Goal: Find specific page/section: Find specific page/section

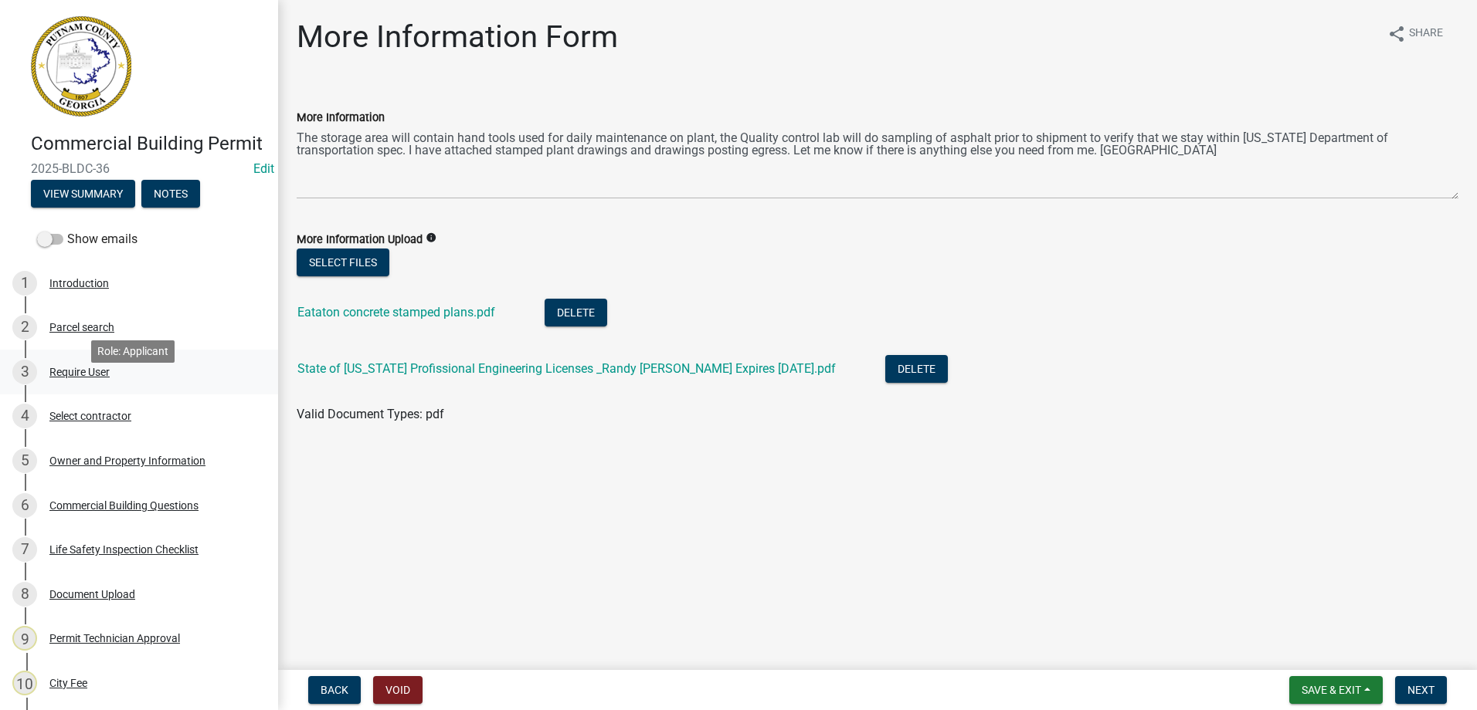
click at [69, 378] on div "Require User" at bounding box center [79, 372] width 60 height 11
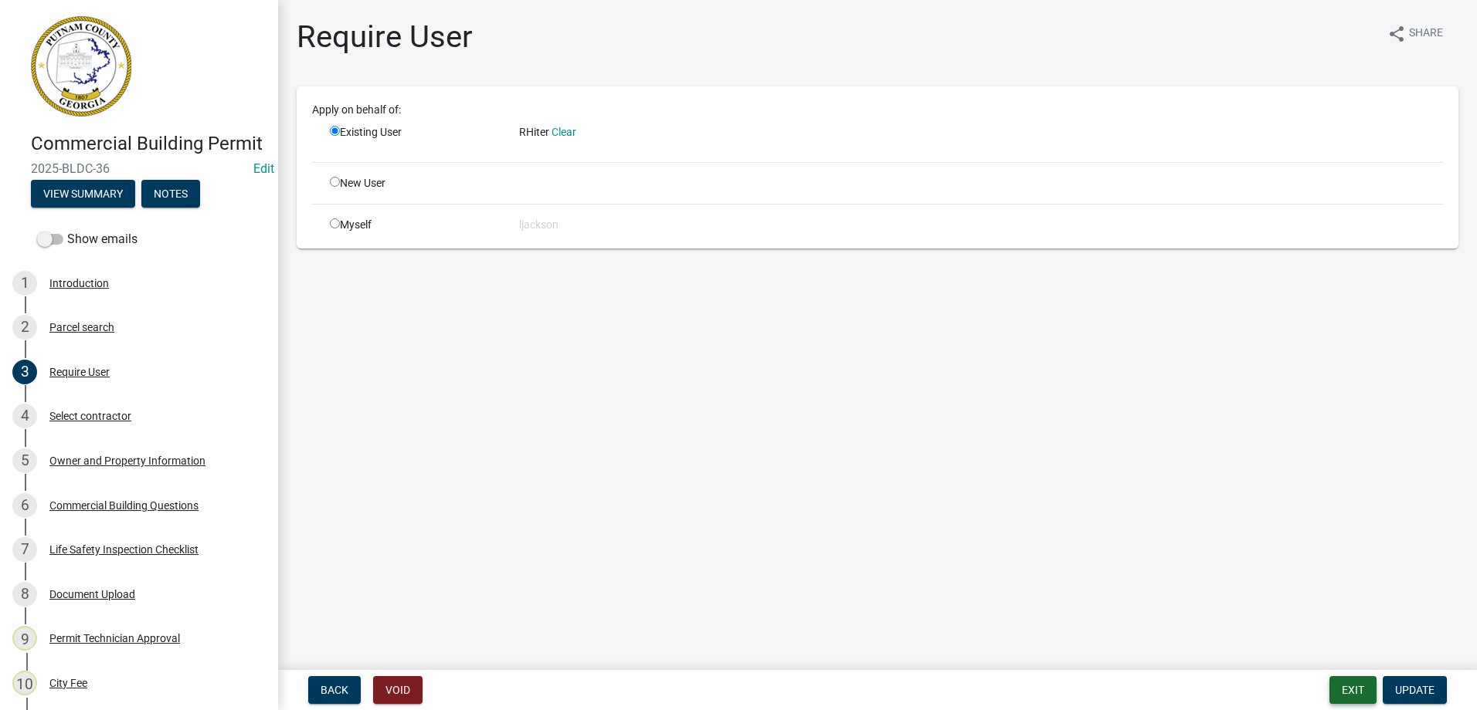
click at [1346, 688] on button "Exit" at bounding box center [1352, 690] width 47 height 28
